Goal: Task Accomplishment & Management: Complete application form

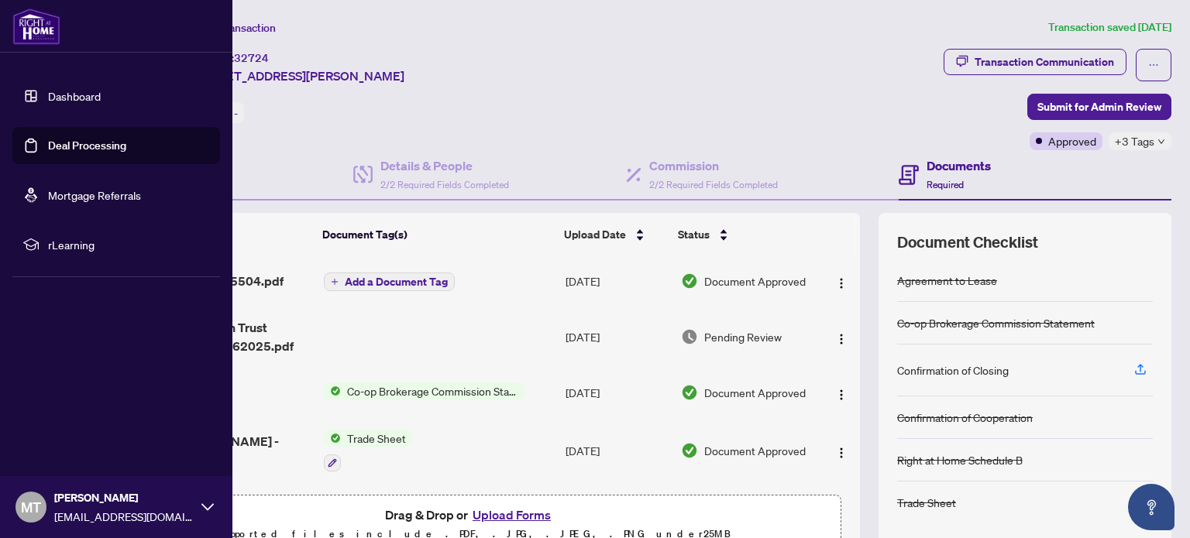
click at [69, 148] on link "Deal Processing" at bounding box center [87, 146] width 78 height 14
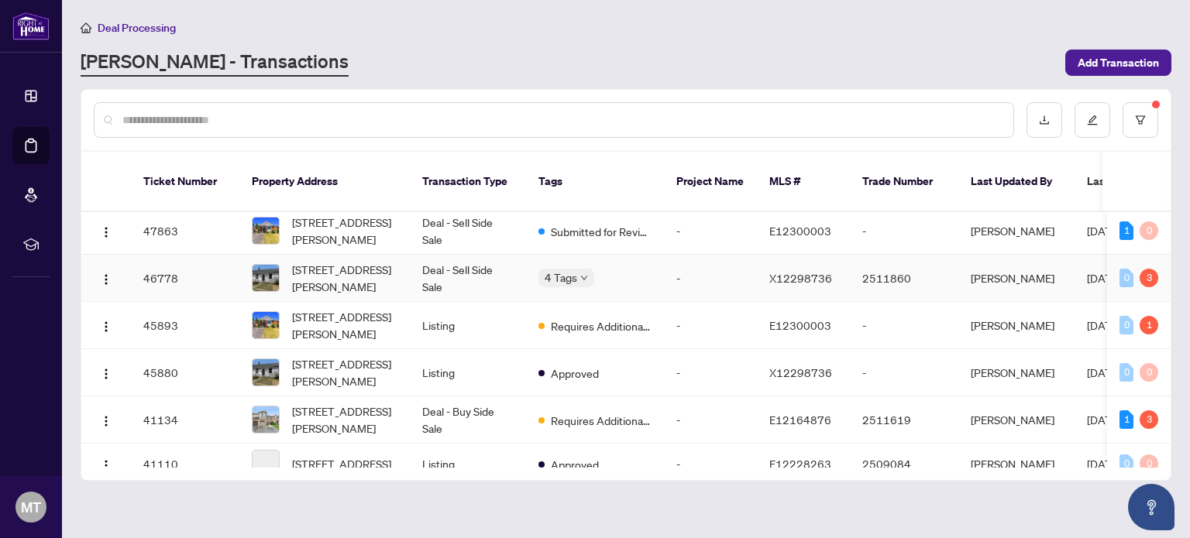
scroll to position [77, 0]
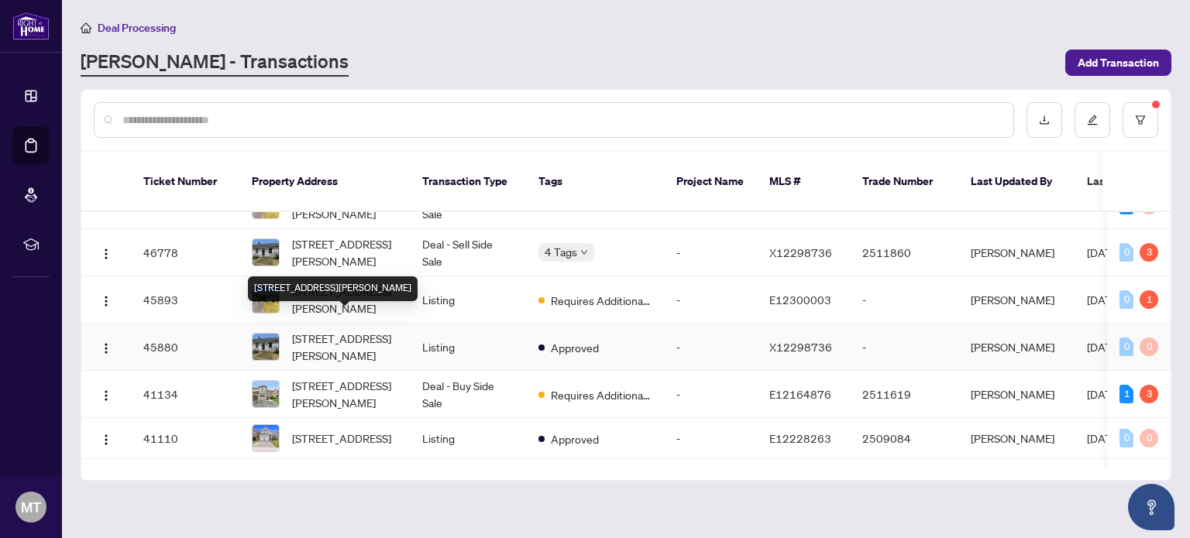
click at [329, 330] on span "[STREET_ADDRESS][PERSON_NAME]" at bounding box center [344, 347] width 105 height 34
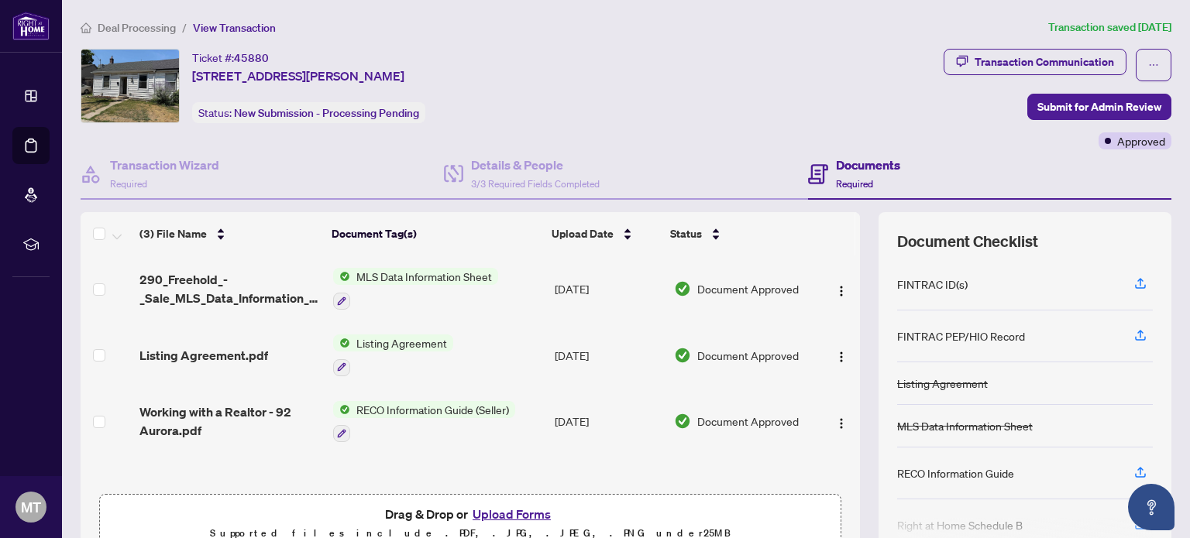
click at [520, 513] on button "Upload Forms" at bounding box center [512, 514] width 88 height 20
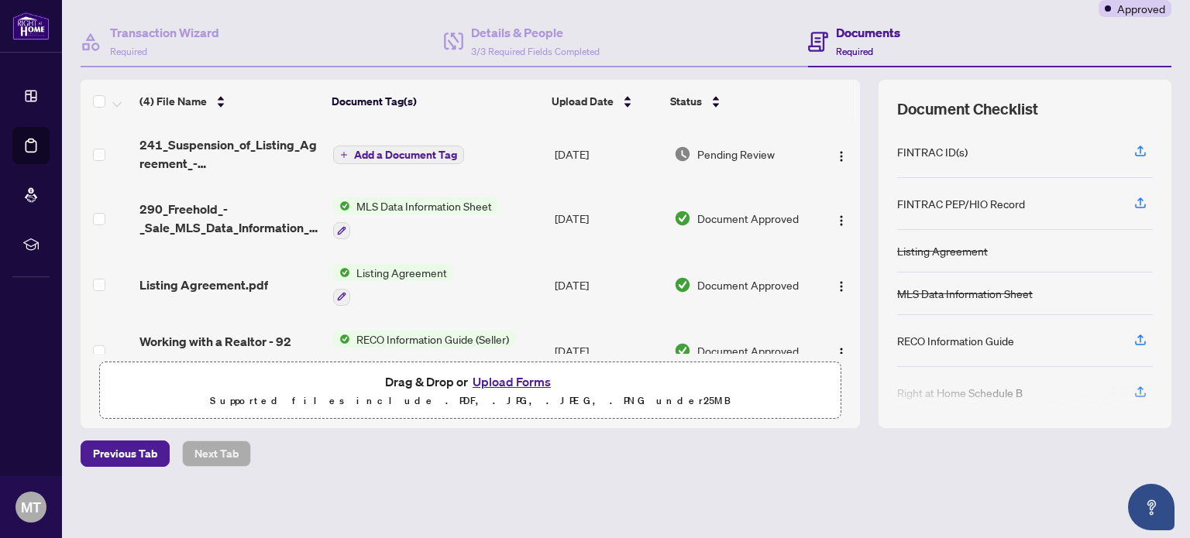
click at [419, 156] on span "Add a Document Tag" at bounding box center [405, 154] width 103 height 11
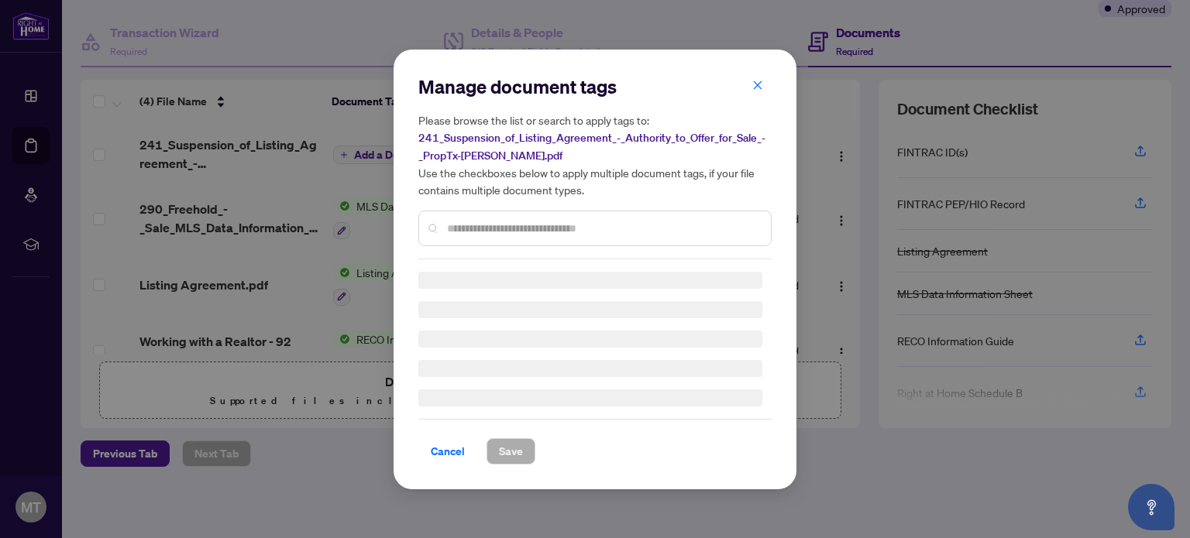
click at [486, 229] on div "Manage document tags Please browse the list or search to apply tags to: 241_Sus…" at bounding box center [594, 166] width 353 height 185
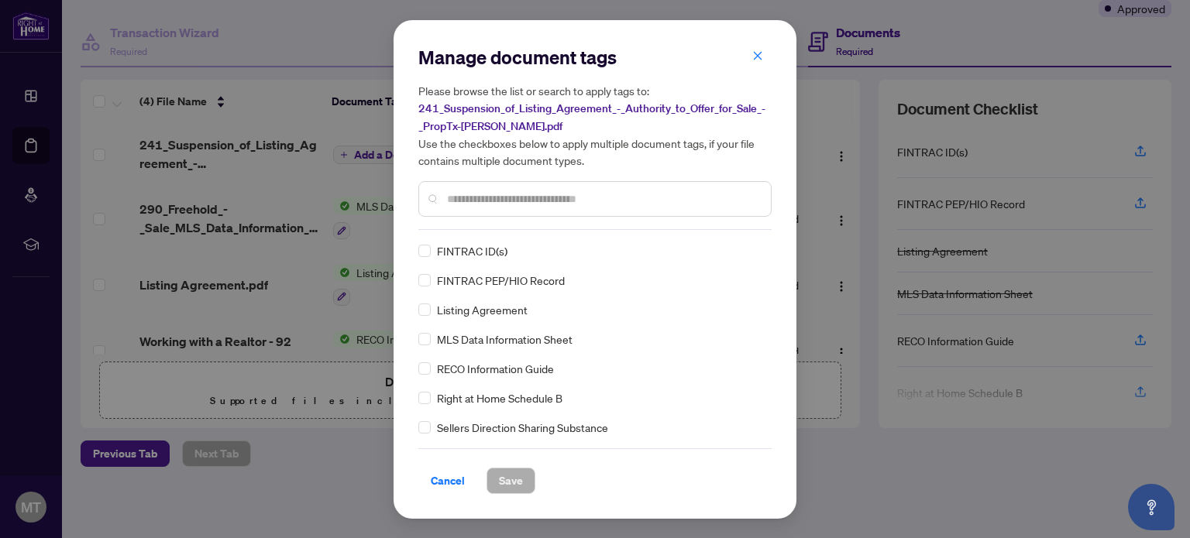
click at [479, 195] on input "text" at bounding box center [602, 199] width 311 height 17
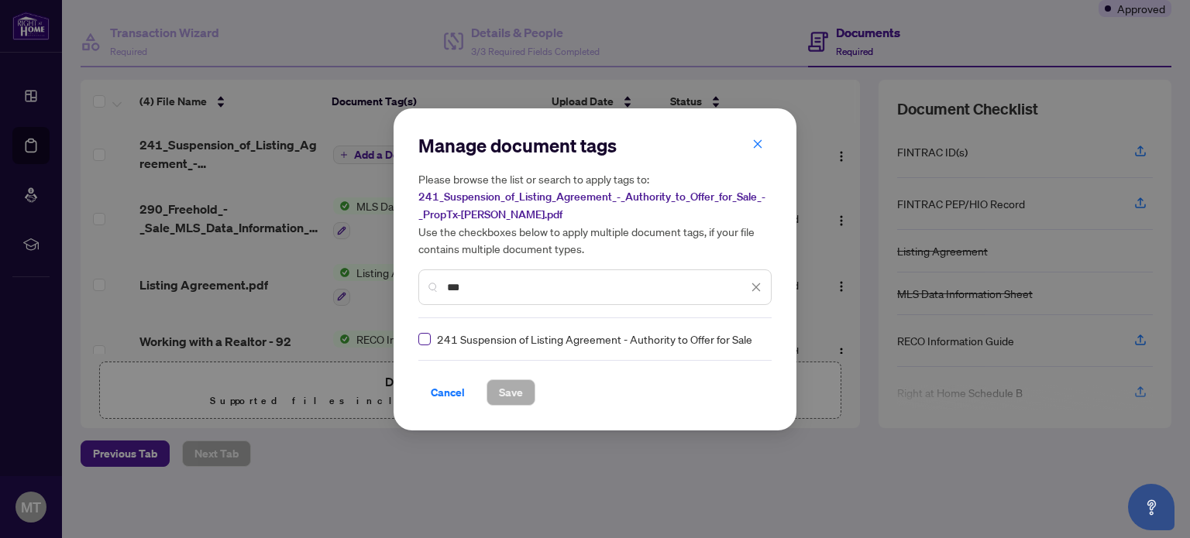
type input "***"
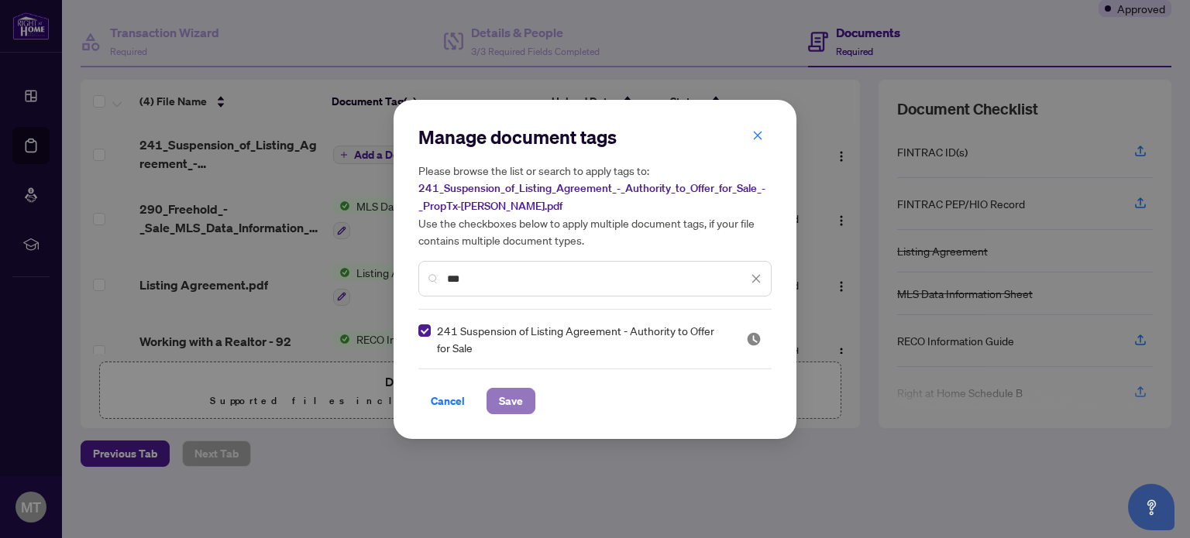
click at [514, 398] on span "Save" at bounding box center [511, 401] width 24 height 25
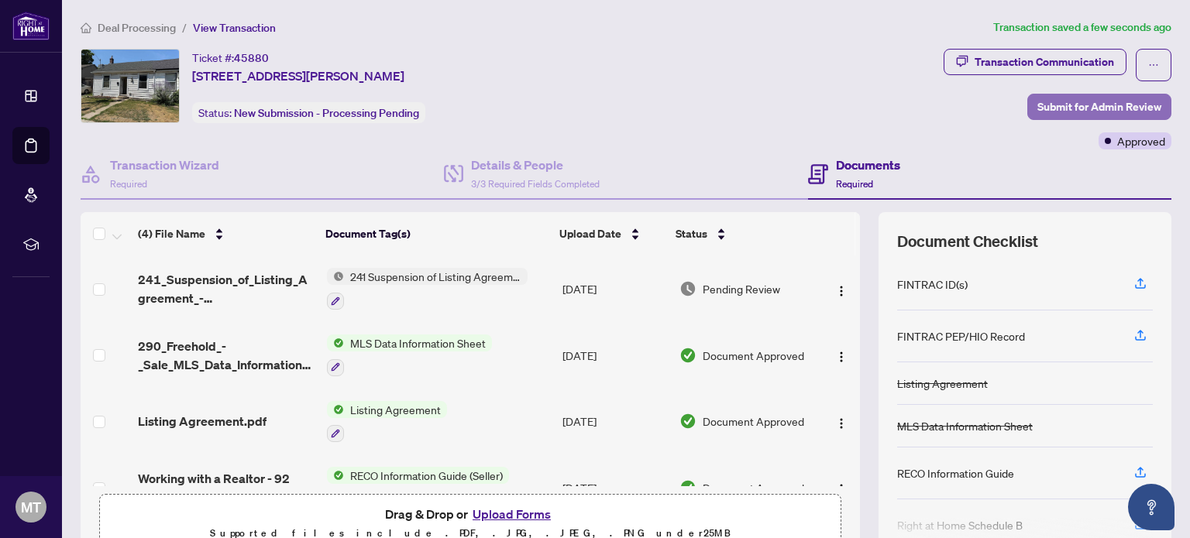
click at [1055, 112] on span "Submit for Admin Review" at bounding box center [1099, 107] width 124 height 25
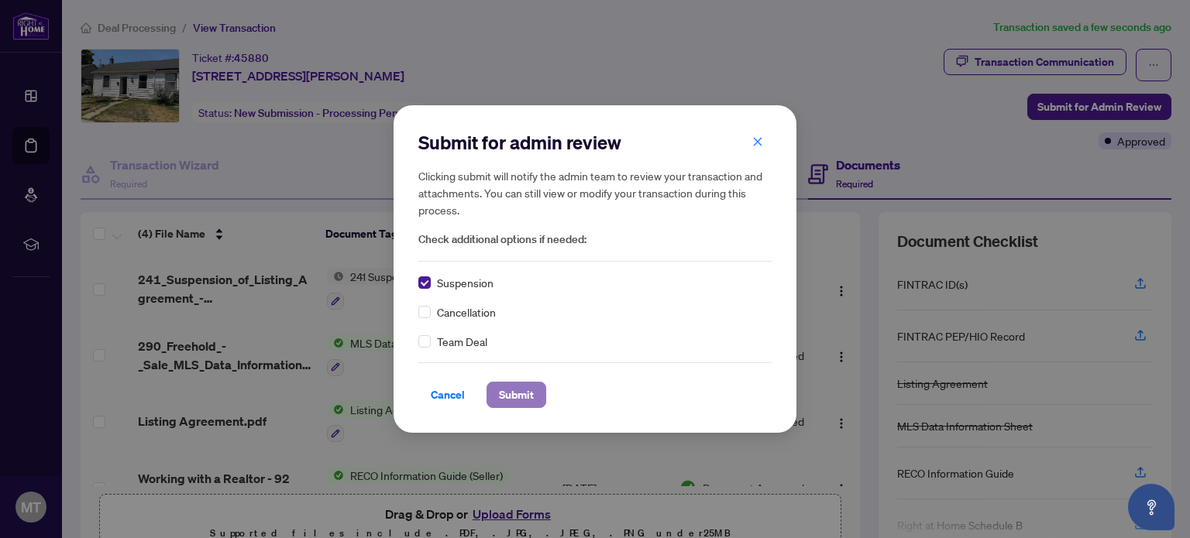
click at [518, 397] on span "Submit" at bounding box center [516, 395] width 35 height 25
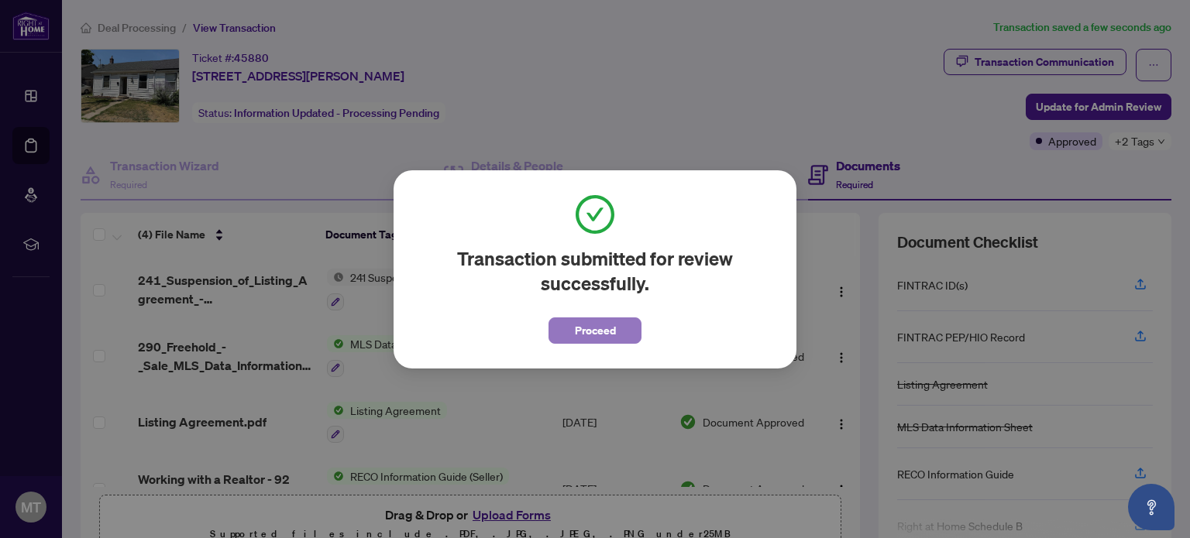
click at [586, 325] on span "Proceed" at bounding box center [595, 330] width 41 height 25
